Goal: Information Seeking & Learning: Learn about a topic

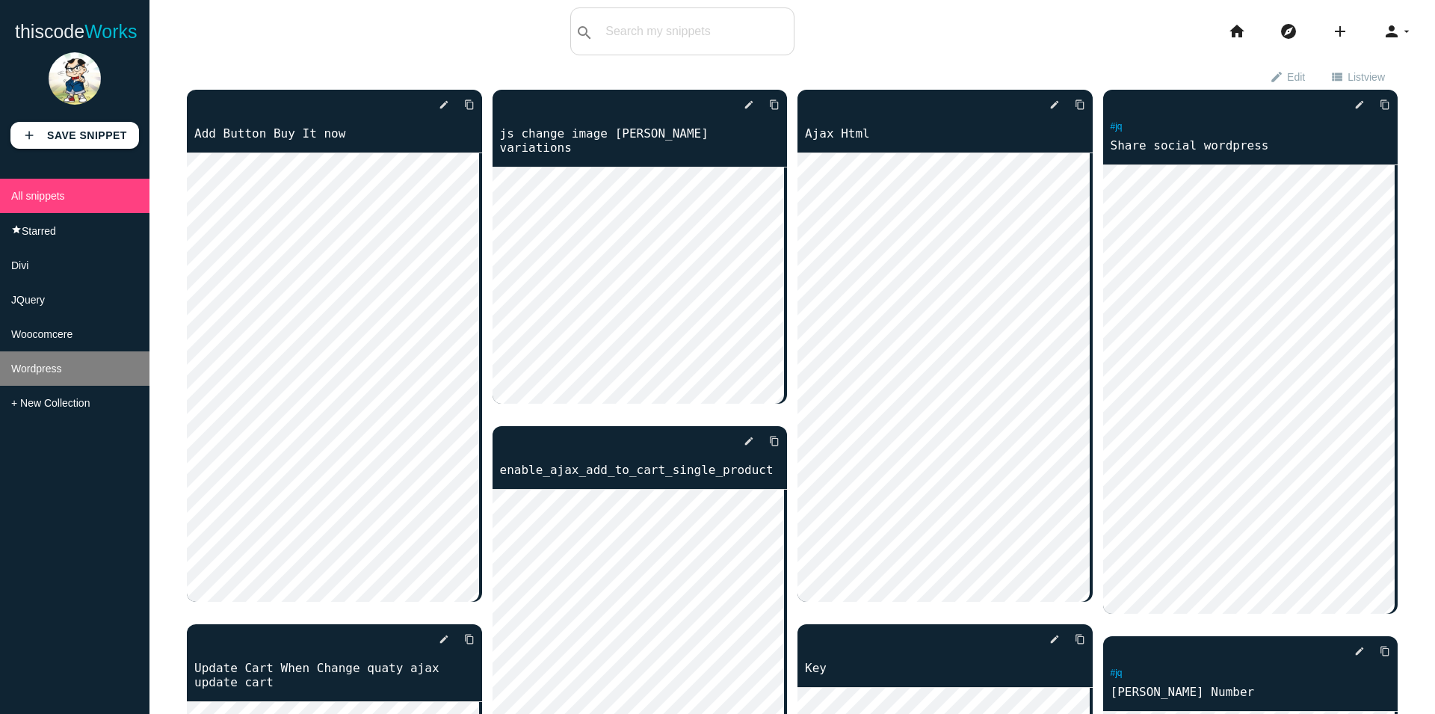
click at [57, 386] on li "Wordpress" at bounding box center [75, 368] width 150 height 34
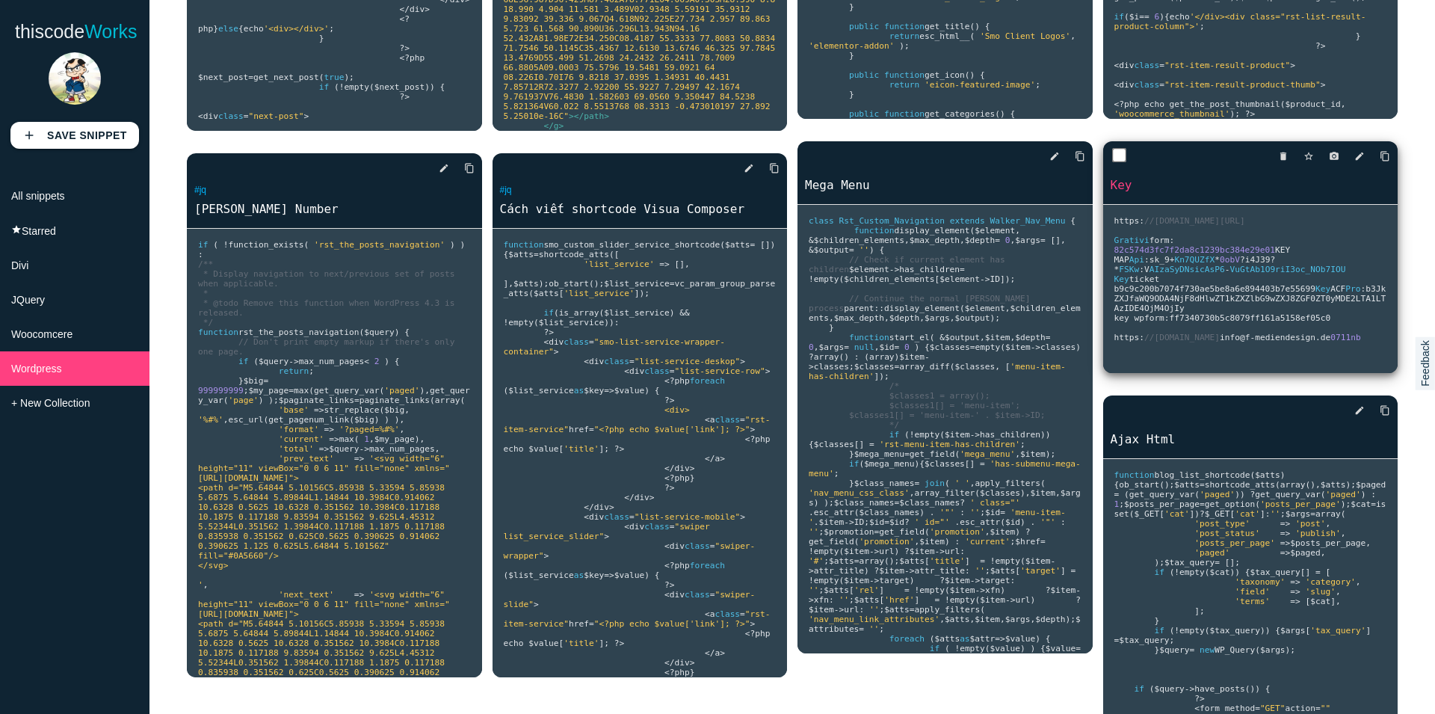
scroll to position [523, 0]
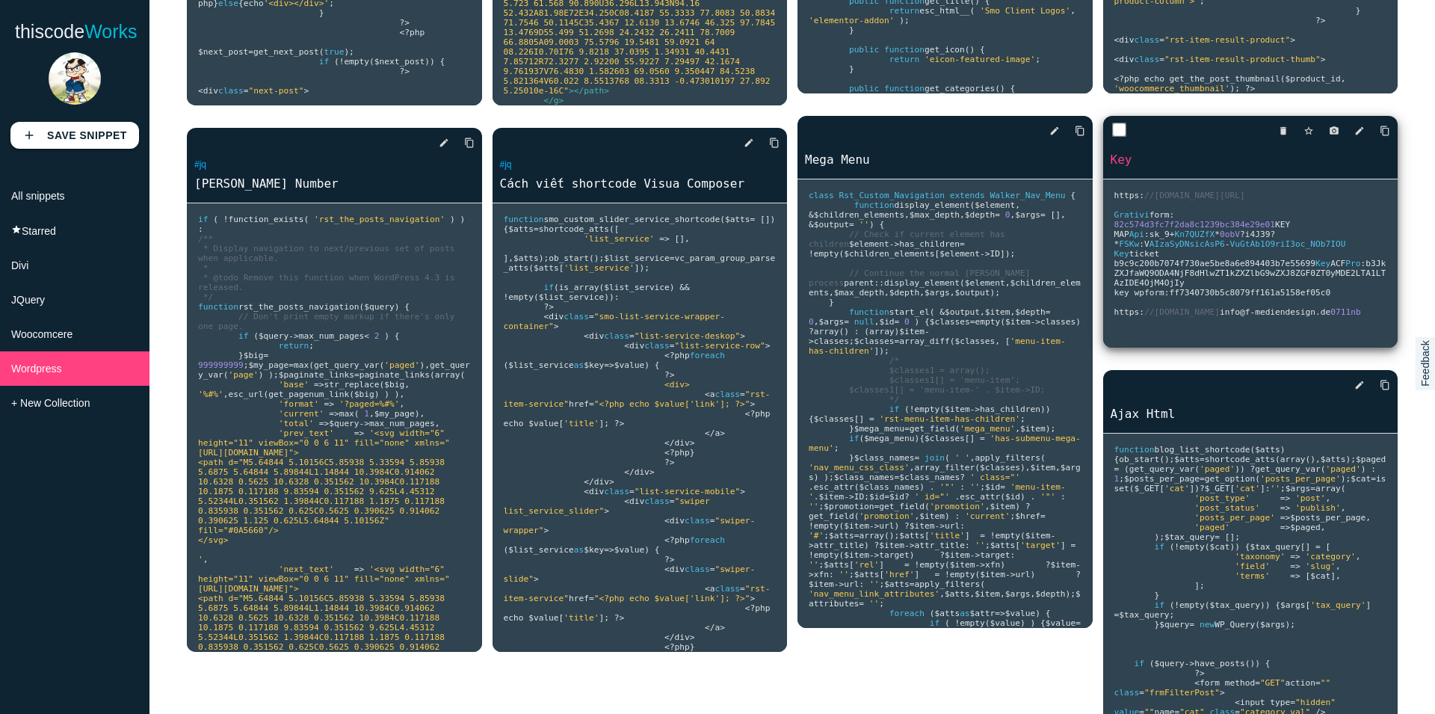
click at [1240, 294] on pre "https : //[DOMAIN_NAME][URL] Grativi form : 82c574d3fc7f2da8c1239bc384e29e01 KE…" at bounding box center [1250, 263] width 295 height 168
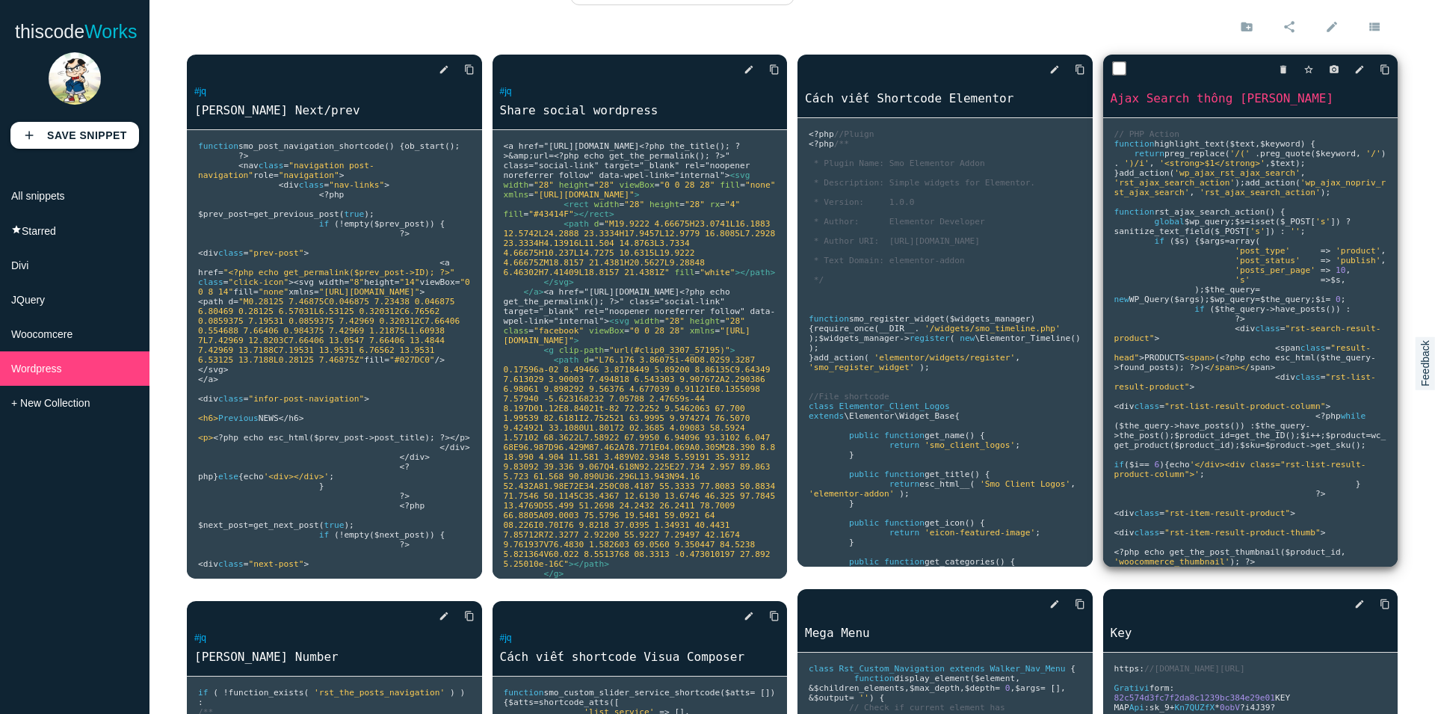
scroll to position [0, 0]
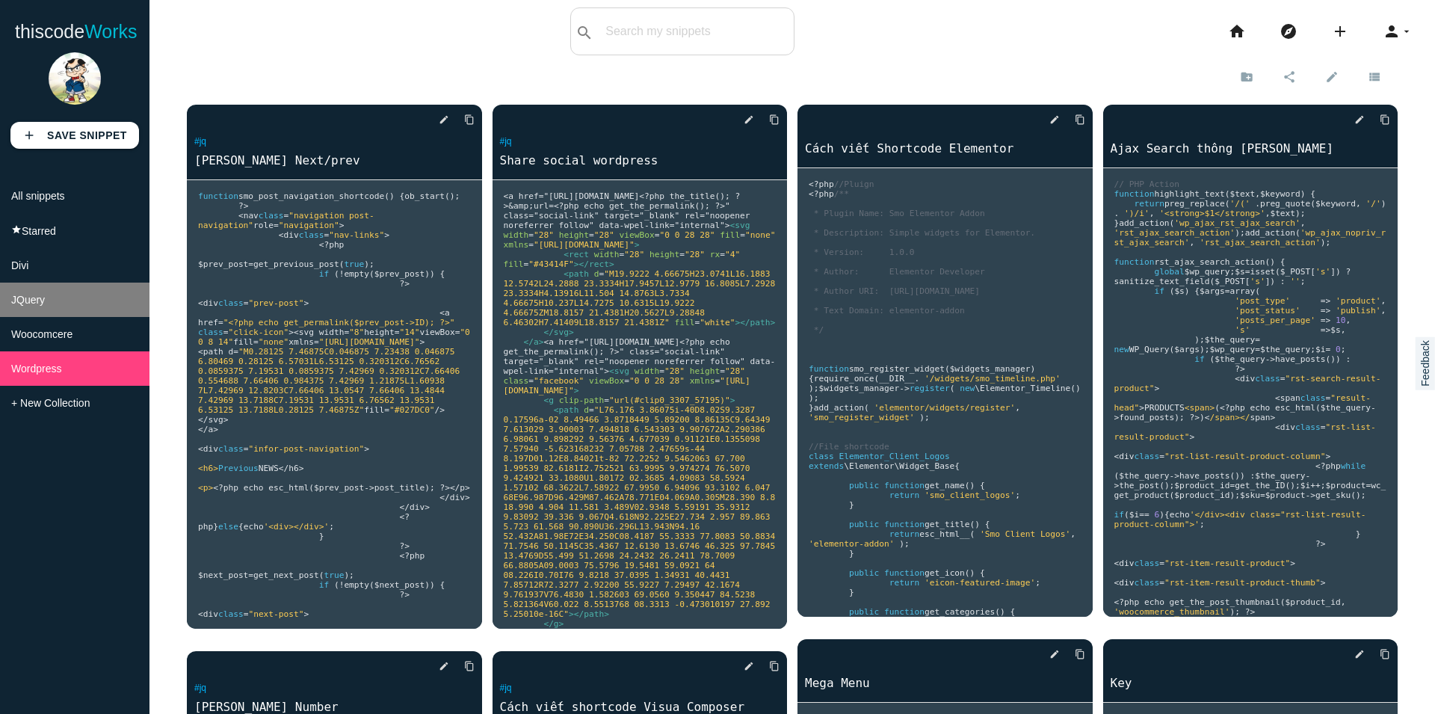
click at [49, 312] on li "JQuery" at bounding box center [75, 300] width 150 height 34
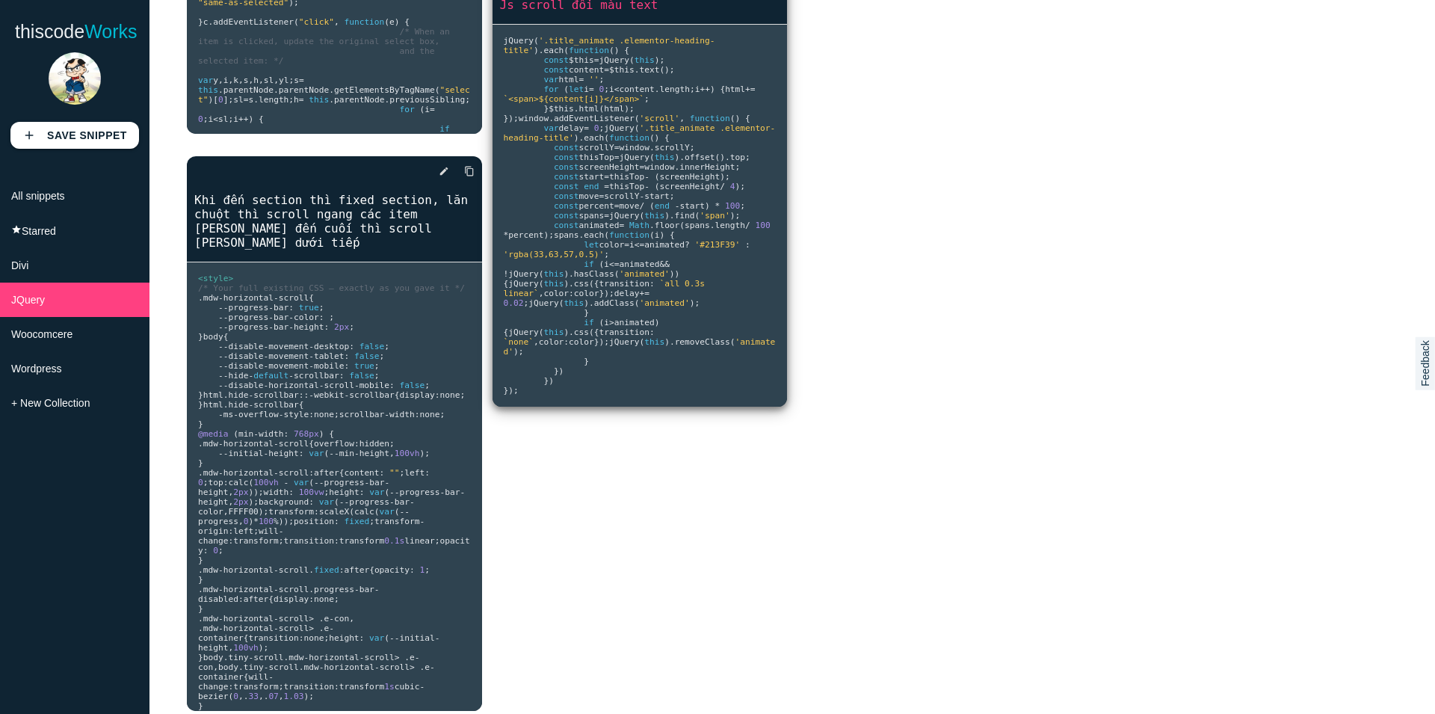
scroll to position [573, 0]
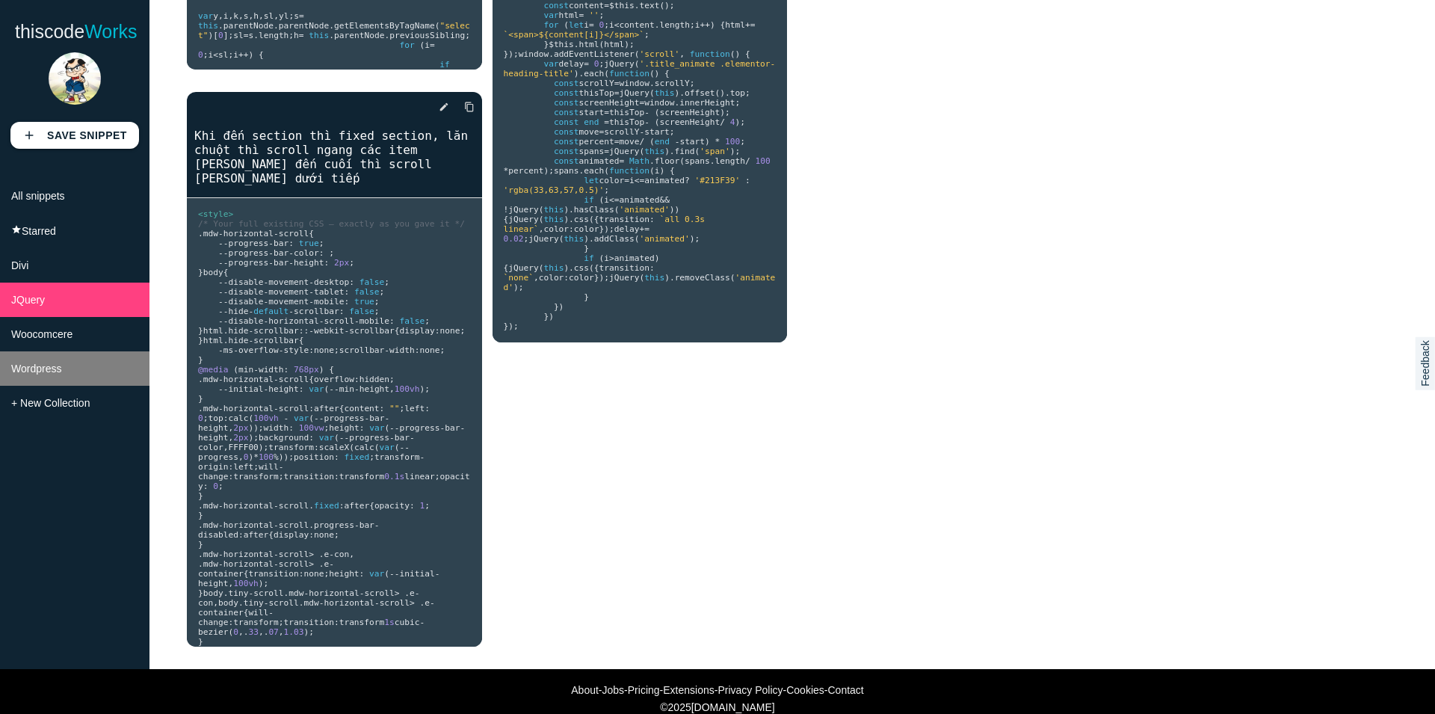
click at [12, 386] on li "Wordpress" at bounding box center [75, 368] width 150 height 34
